Goal: Information Seeking & Learning: Learn about a topic

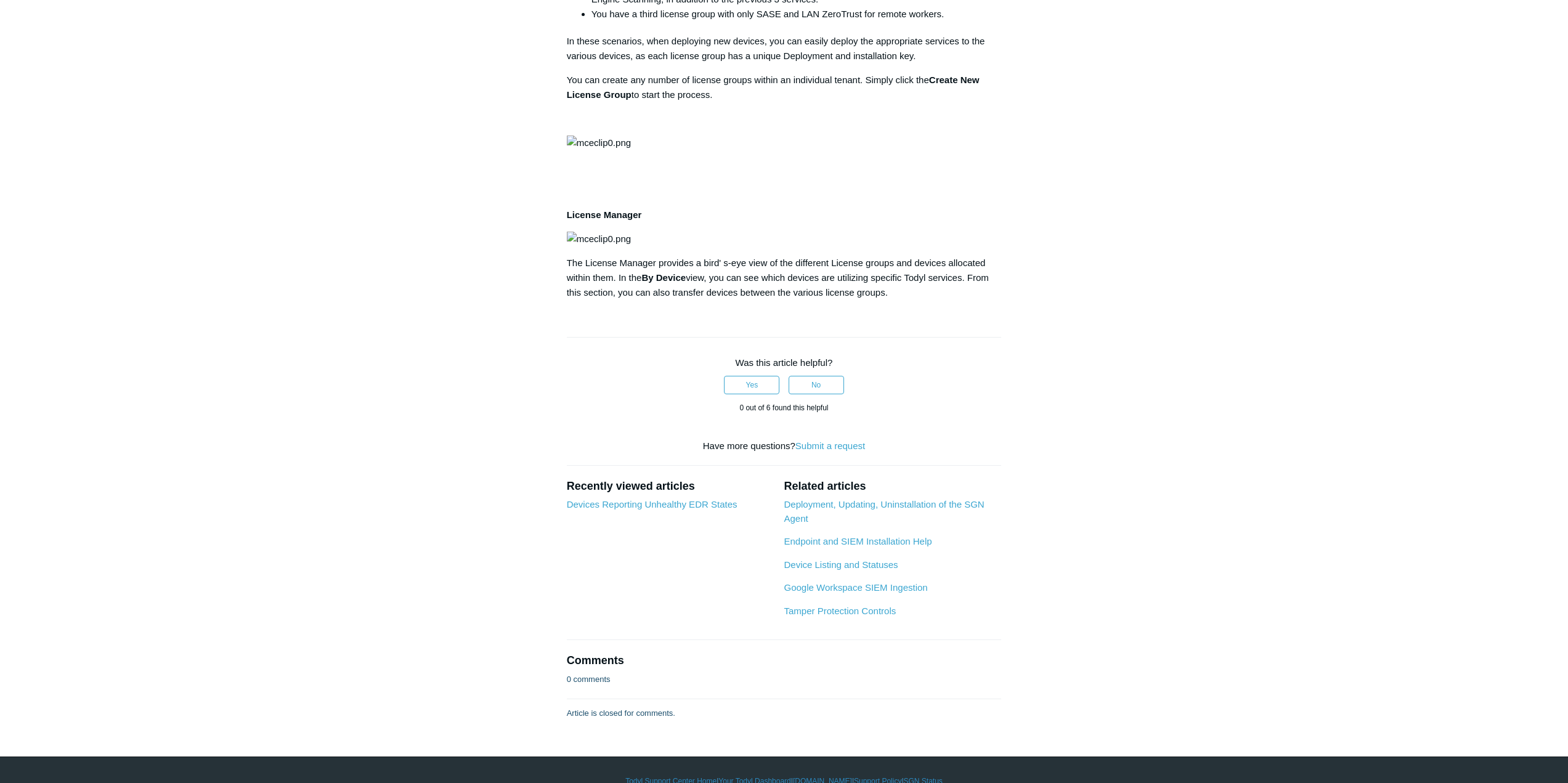
scroll to position [493, 0]
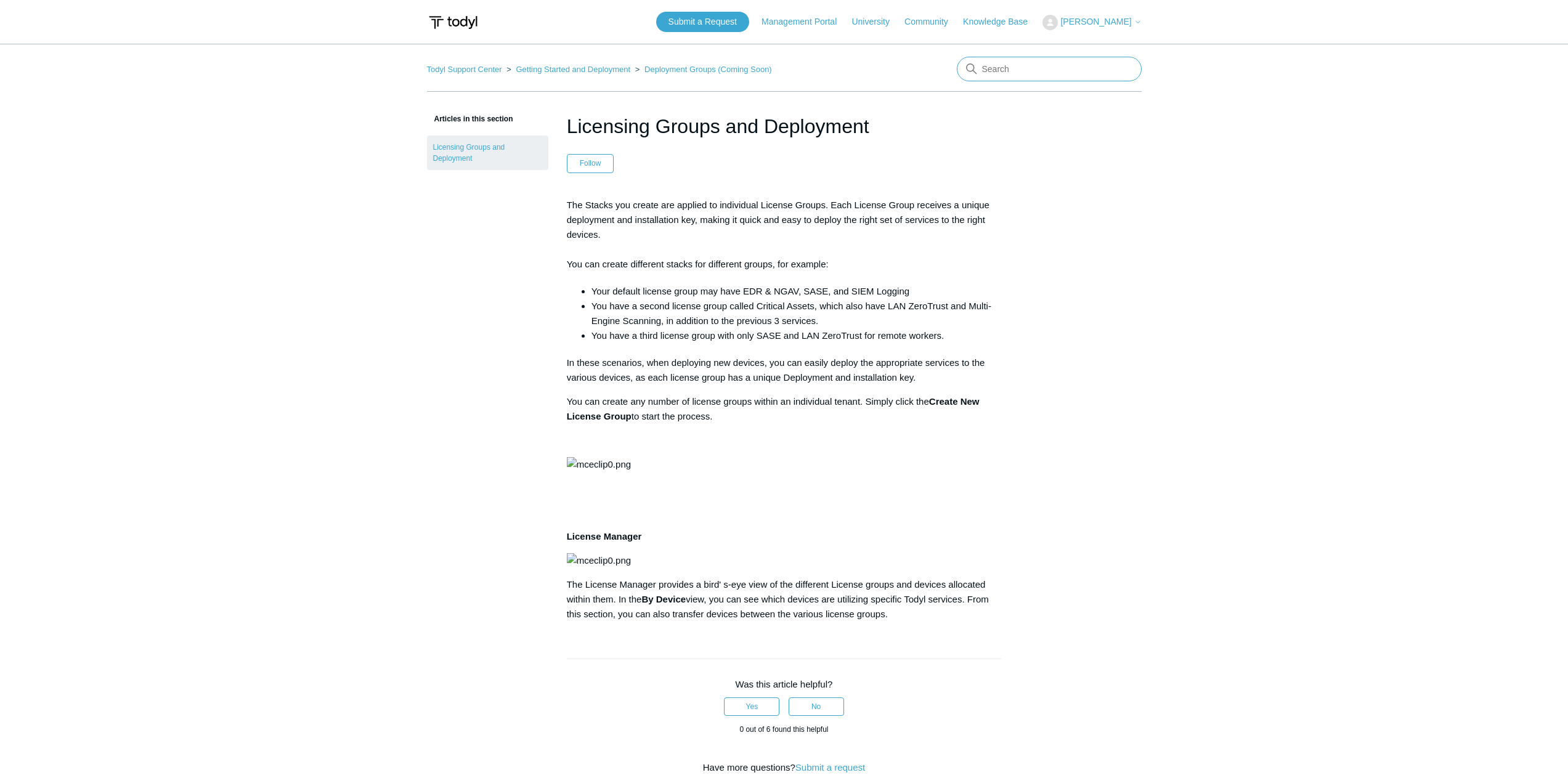
click at [1022, 65] on input "Search" at bounding box center [1050, 69] width 185 height 24
type input "products and deployments"
click at [1326, 475] on main "Todyl Support Center Getting Started and Deployment Deployment Groups (Coming S…" at bounding box center [784, 542] width 1568 height 997
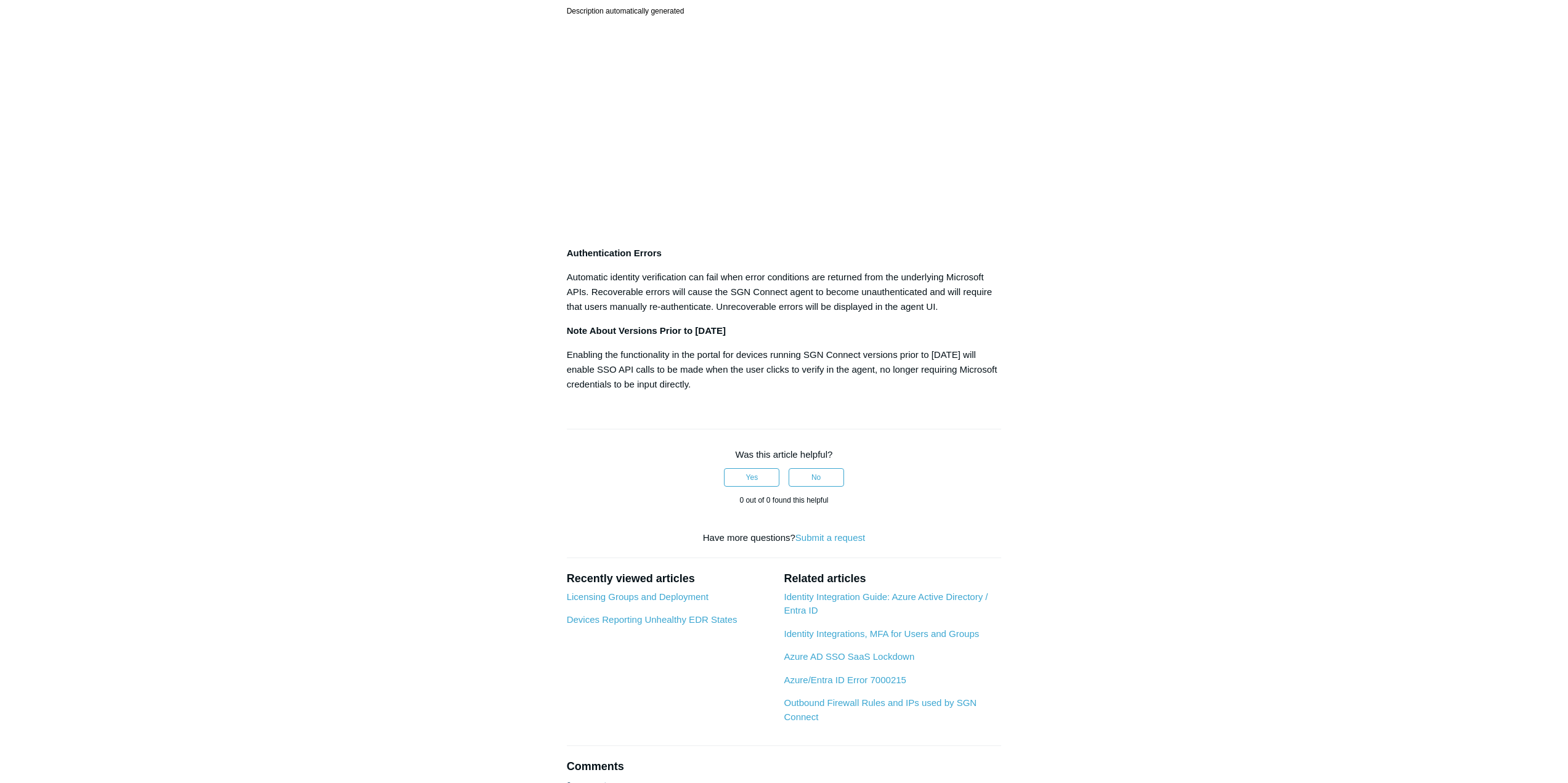
scroll to position [739, 0]
